Goal: Task Accomplishment & Management: Manage account settings

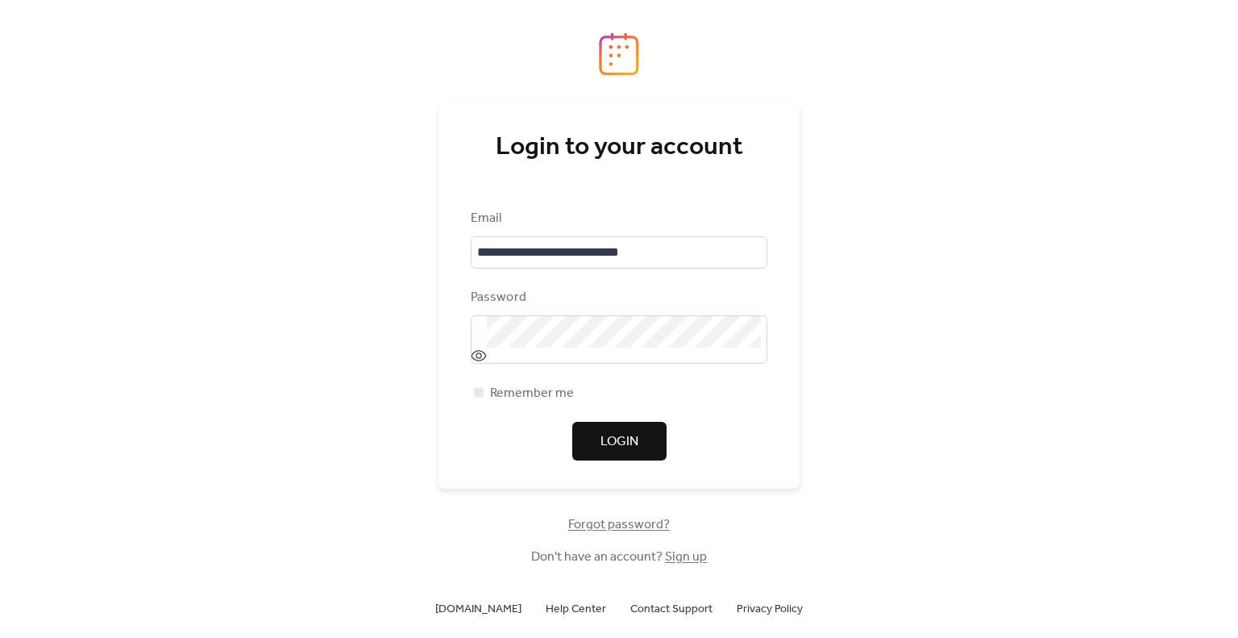
click at [621, 433] on span "Login" at bounding box center [620, 441] width 38 height 19
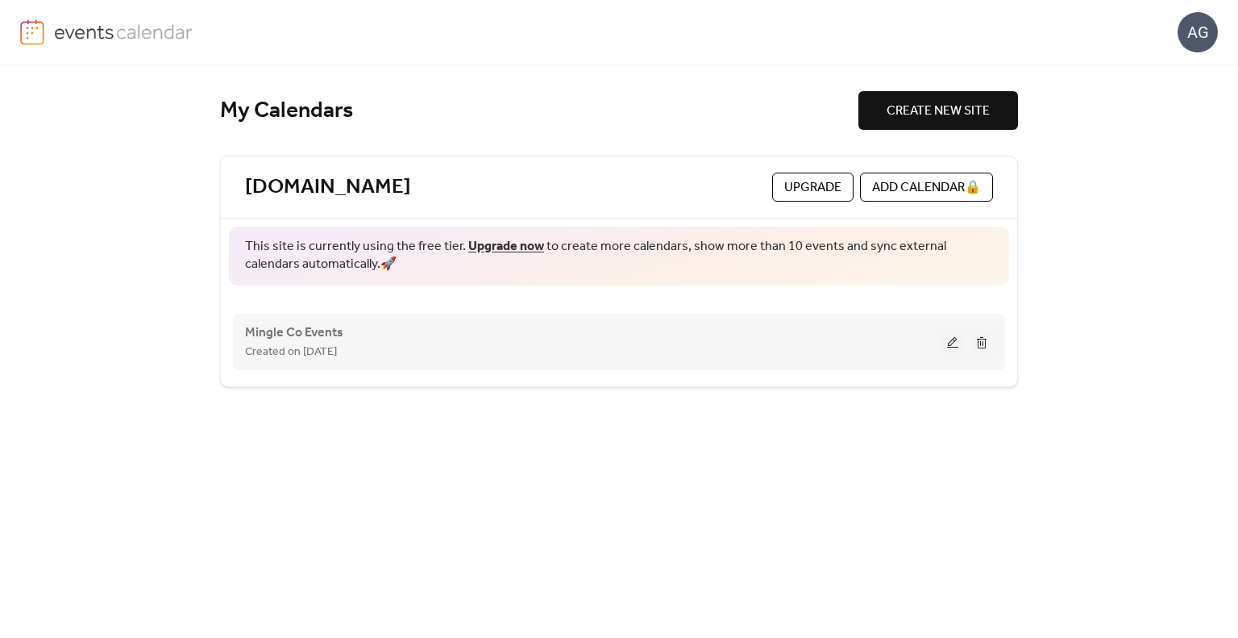
click at [980, 336] on button at bounding box center [982, 342] width 23 height 24
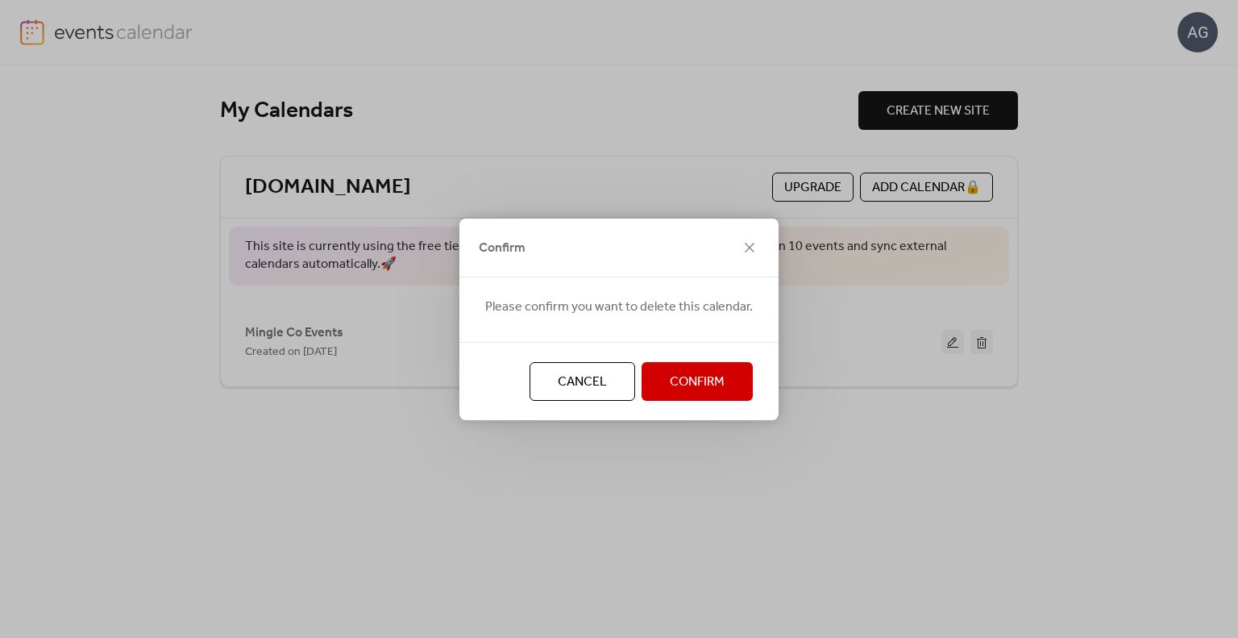
click at [688, 379] on span "Confirm" at bounding box center [697, 381] width 55 height 19
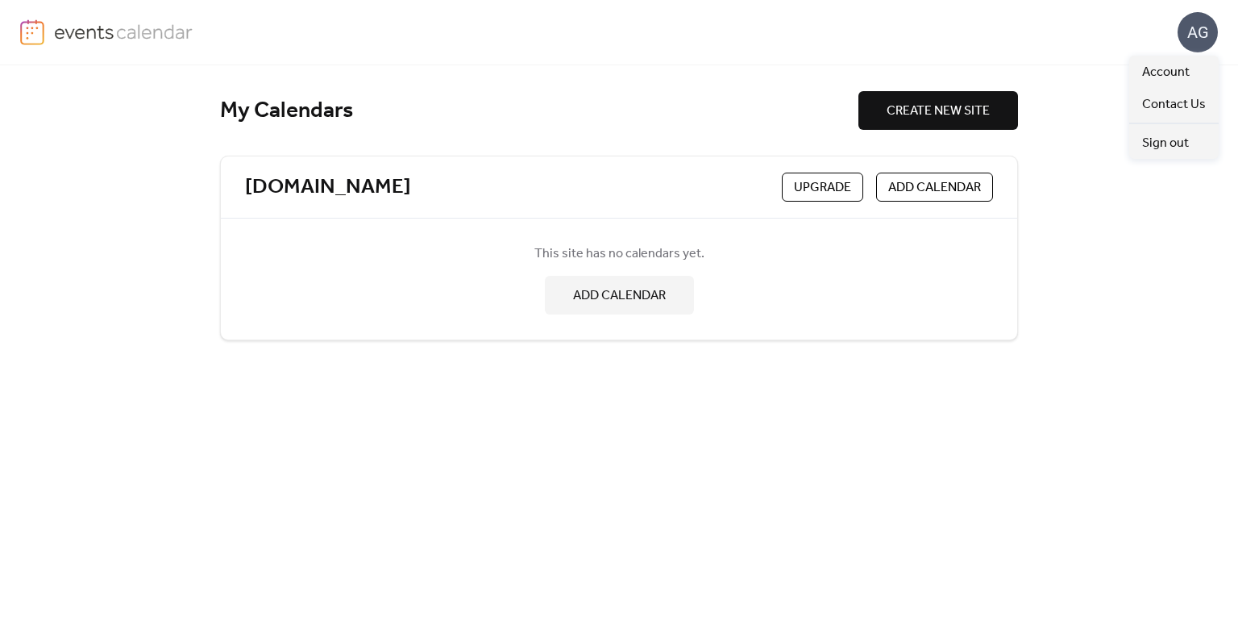
click at [1198, 31] on div "AG" at bounding box center [1198, 32] width 40 height 40
click at [1159, 64] on span "Account" at bounding box center [1166, 72] width 48 height 19
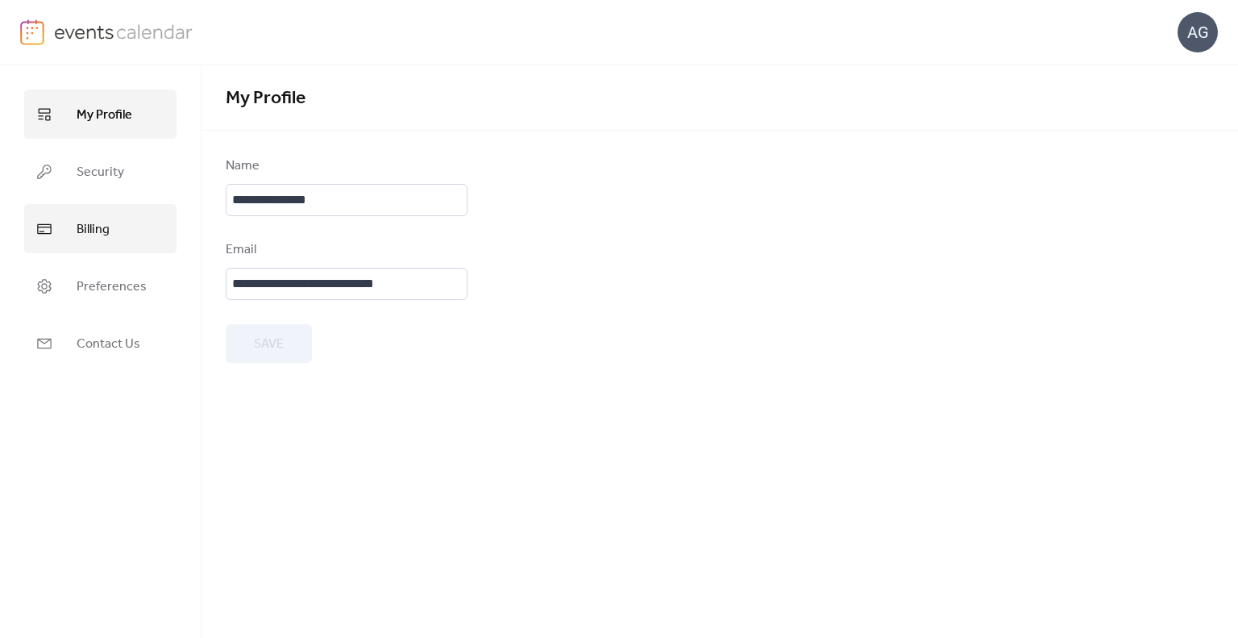
click at [93, 226] on span "Billing" at bounding box center [93, 229] width 33 height 25
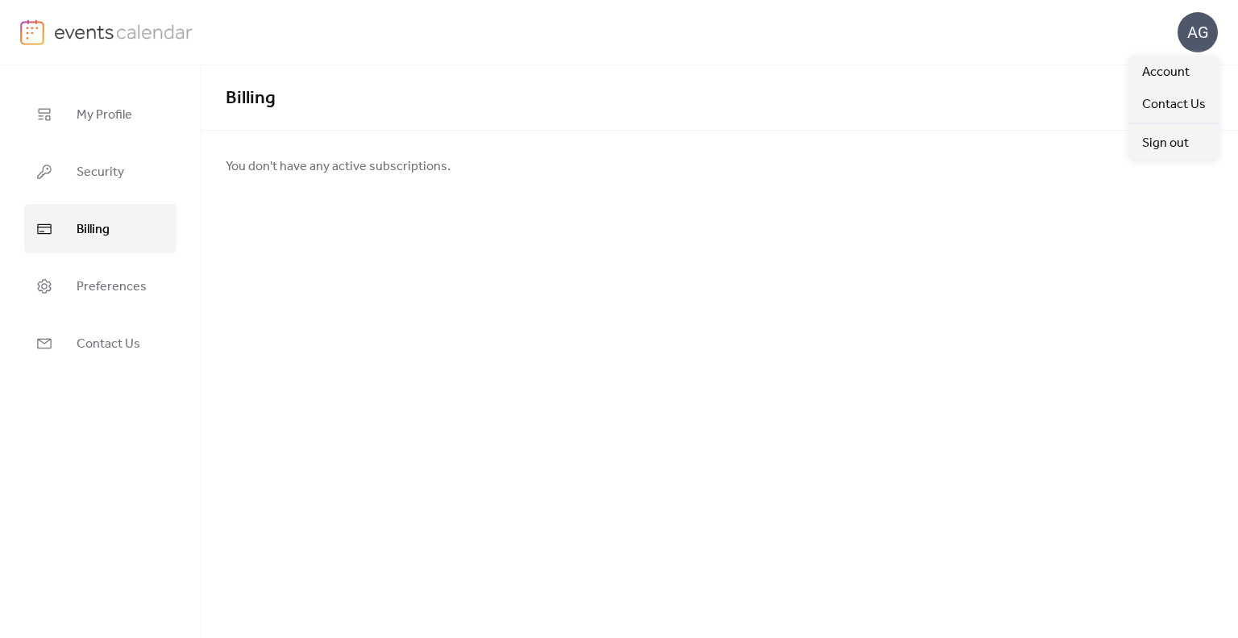
click at [1191, 30] on div "AG" at bounding box center [1198, 32] width 40 height 40
click at [1161, 144] on span "Sign out" at bounding box center [1165, 143] width 47 height 19
